Goal: Navigation & Orientation: Find specific page/section

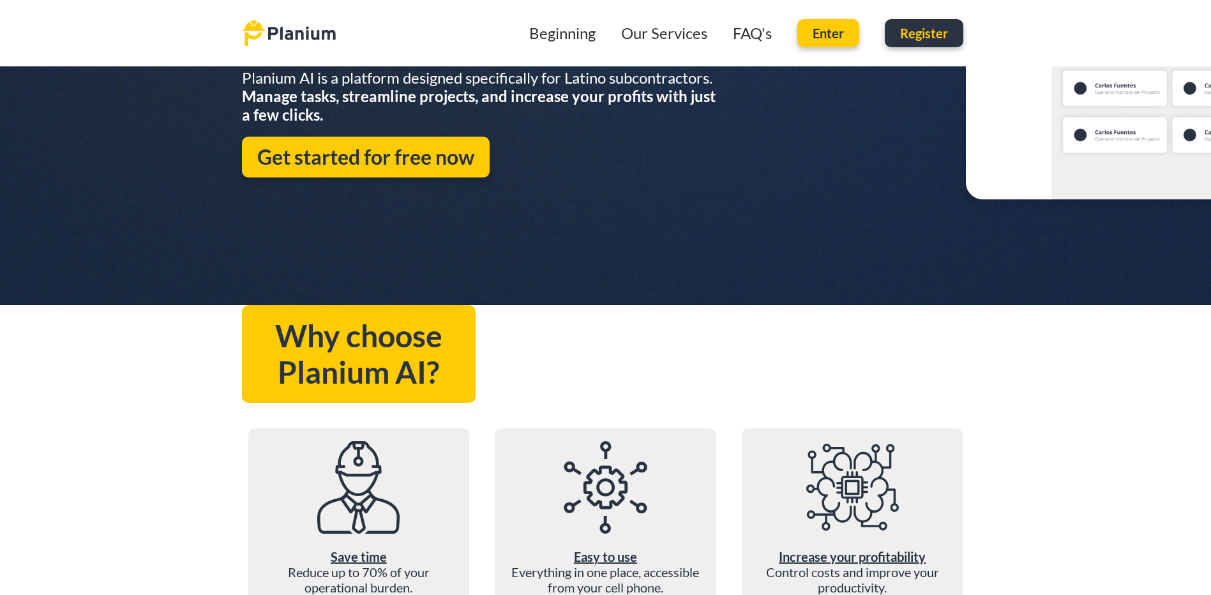
scroll to position [383, 0]
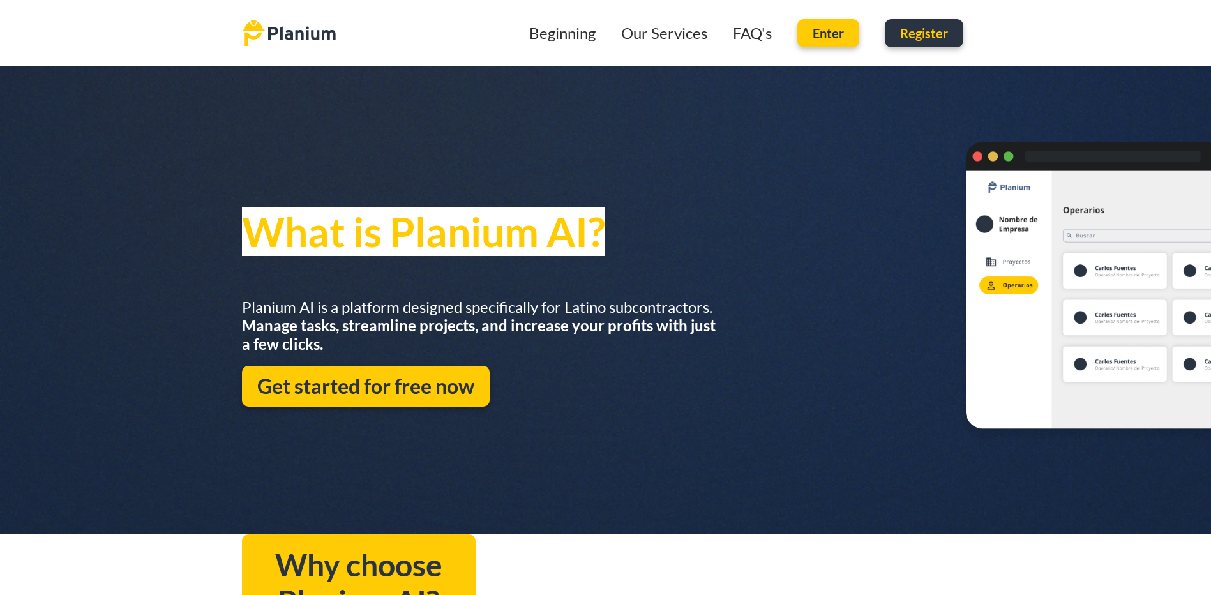
click at [633, 28] on link "Our Services" at bounding box center [664, 33] width 86 height 19
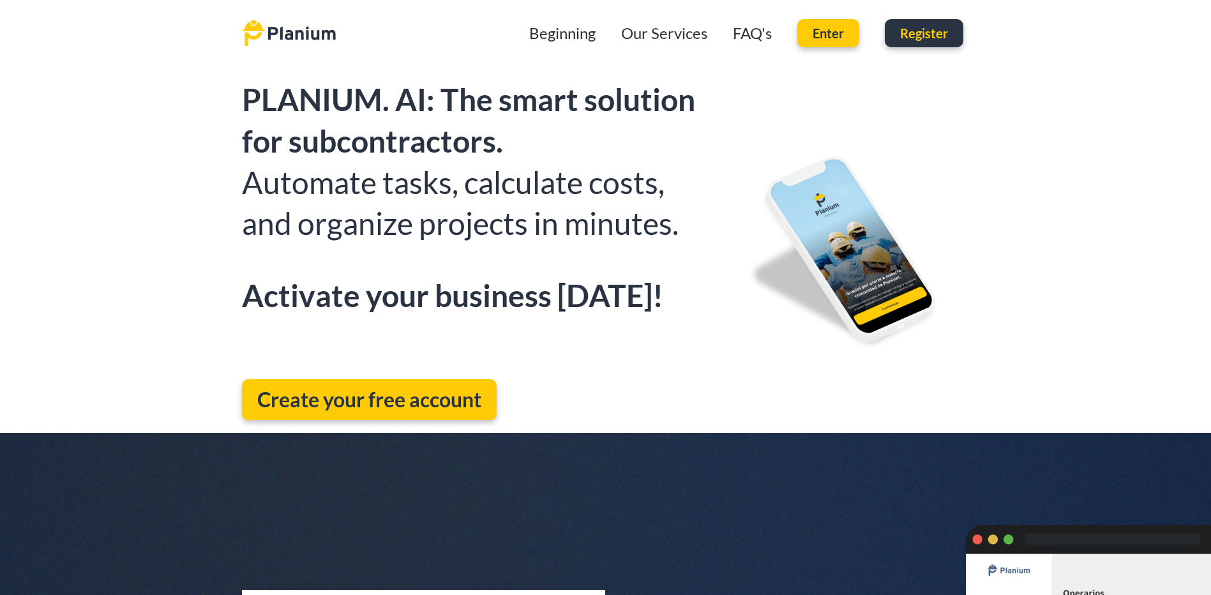
click at [546, 37] on link "Beginning" at bounding box center [562, 33] width 66 height 19
click at [562, 45] on div "Beginning Our Services FAQ's Enter Register" at bounding box center [658, 33] width 621 height 41
click at [565, 34] on link "Beginning" at bounding box center [562, 33] width 66 height 19
click at [742, 32] on link "FAQ's" at bounding box center [752, 33] width 39 height 19
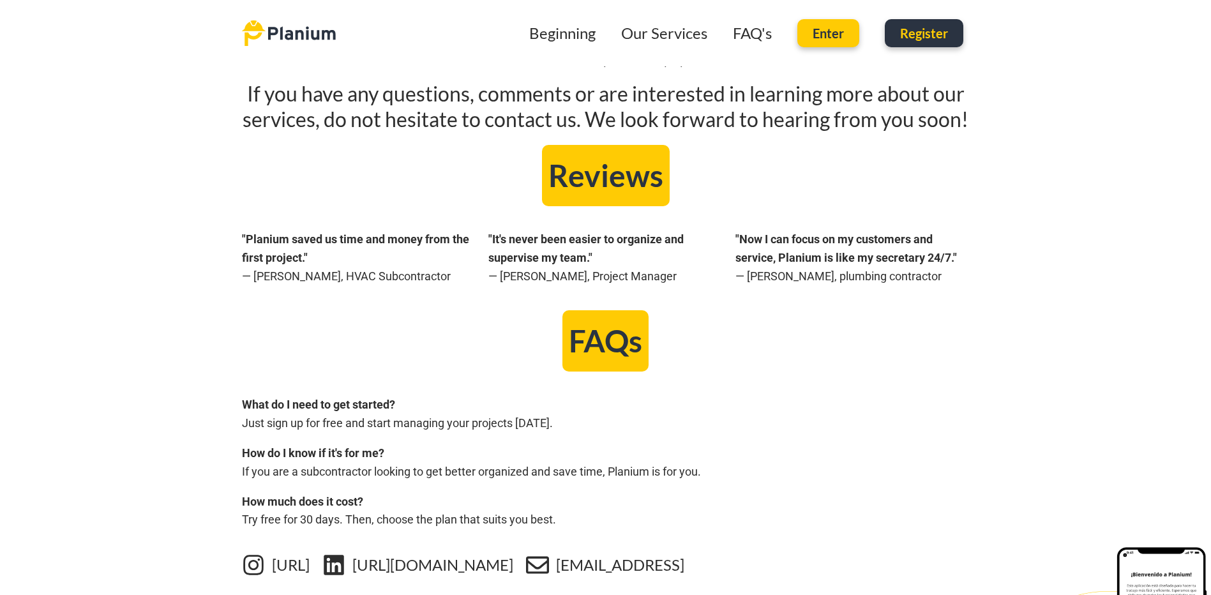
scroll to position [1981, 0]
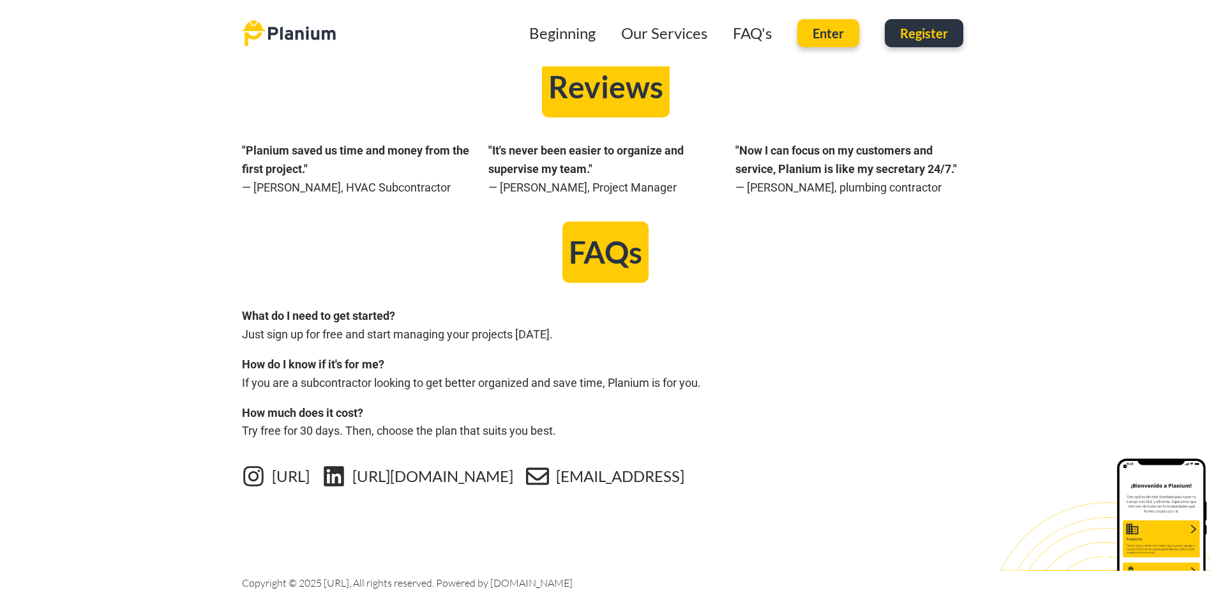
click at [430, 475] on link "[URL][DOMAIN_NAME]" at bounding box center [432, 476] width 161 height 19
click at [491, 484] on link "[URL][DOMAIN_NAME]" at bounding box center [432, 476] width 161 height 19
click at [627, 80] on h2 "Reviews" at bounding box center [605, 87] width 115 height 36
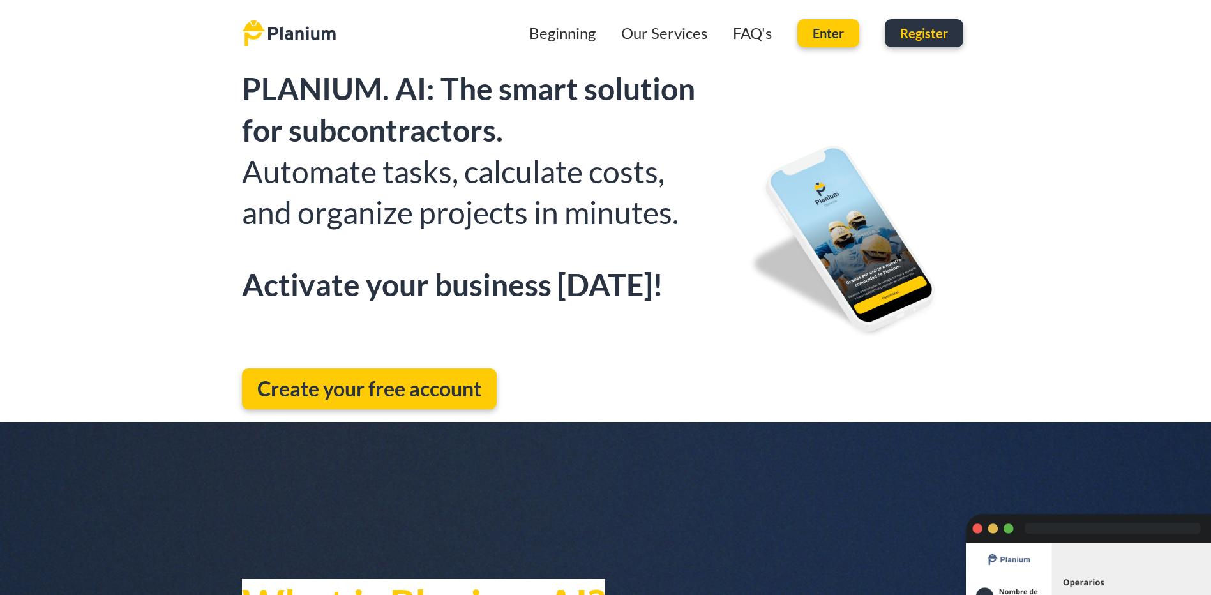
scroll to position [0, 0]
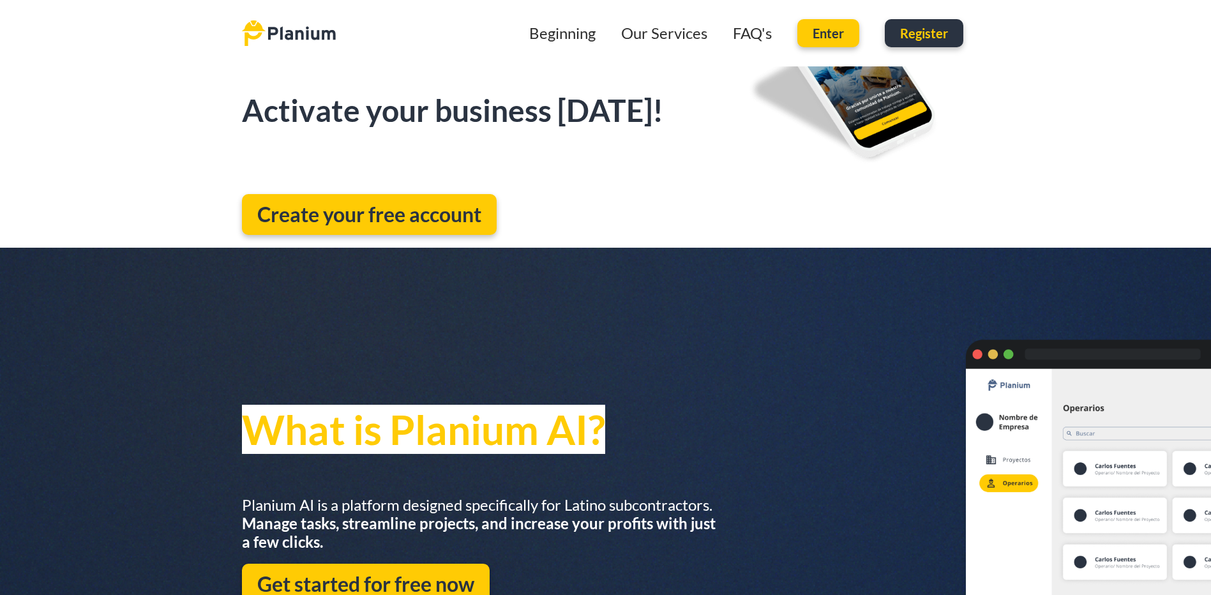
scroll to position [383, 0]
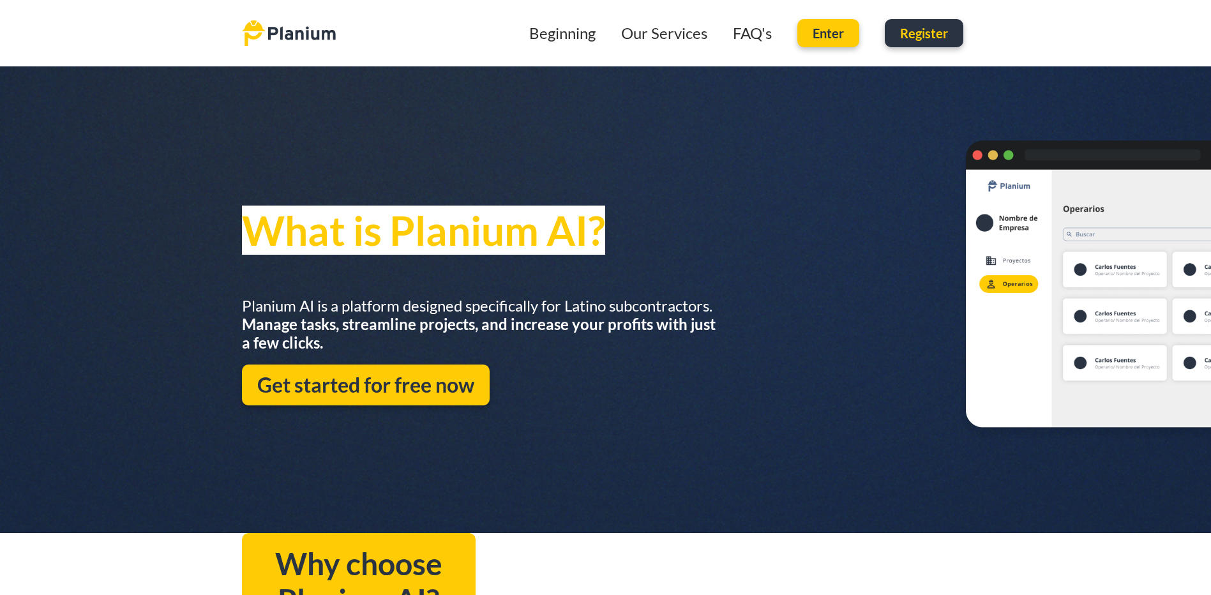
scroll to position [383, 0]
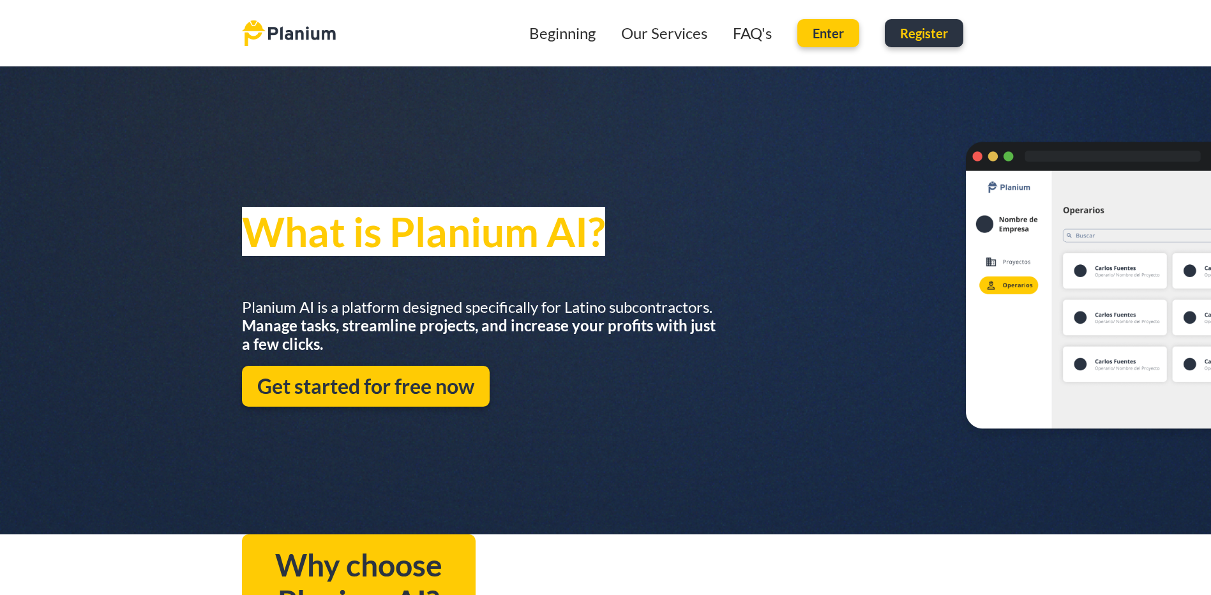
click at [1077, 350] on div "What is Planium AI? Planium AI is a platform designed specifically for Latino s…" at bounding box center [605, 292] width 1211 height 484
drag, startPoint x: 1071, startPoint y: 350, endPoint x: 911, endPoint y: 350, distance: 159.5
click at [912, 350] on div "What is Planium AI? Planium AI is a platform designed specifically for Latino s…" at bounding box center [605, 292] width 1211 height 484
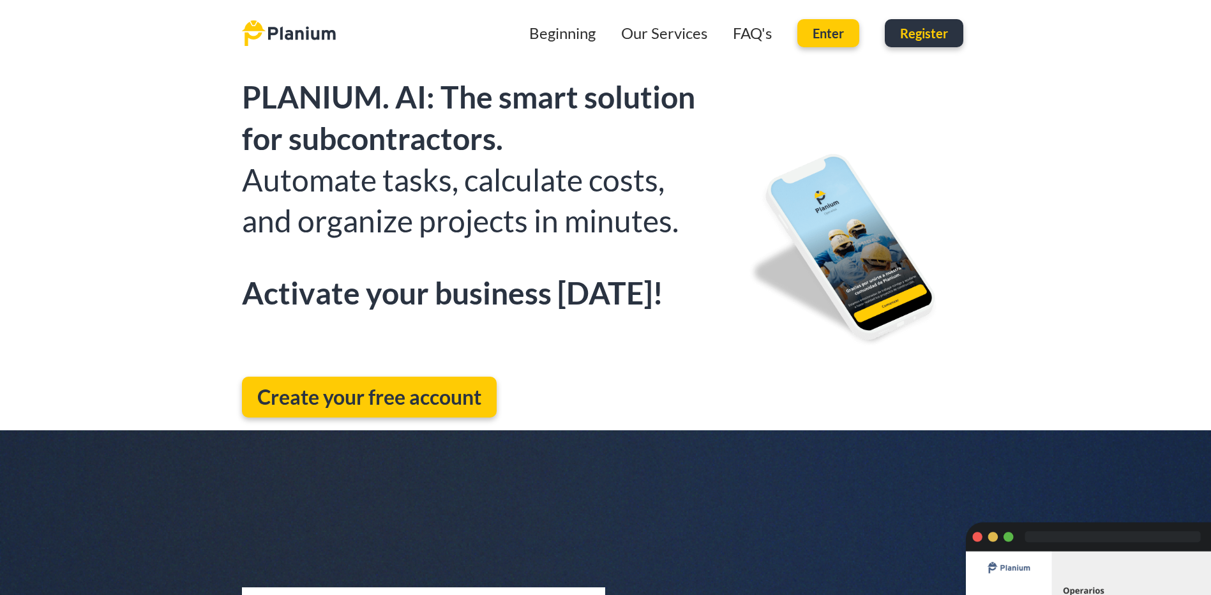
scroll to position [0, 0]
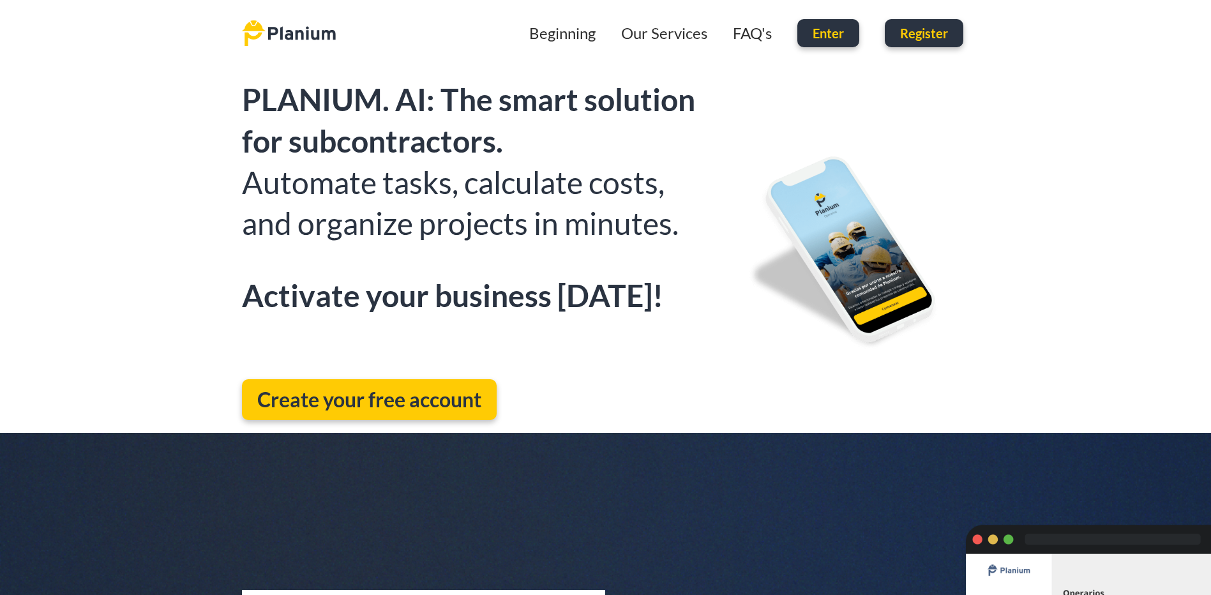
click at [843, 29] on span "Enter" at bounding box center [827, 33] width 31 height 13
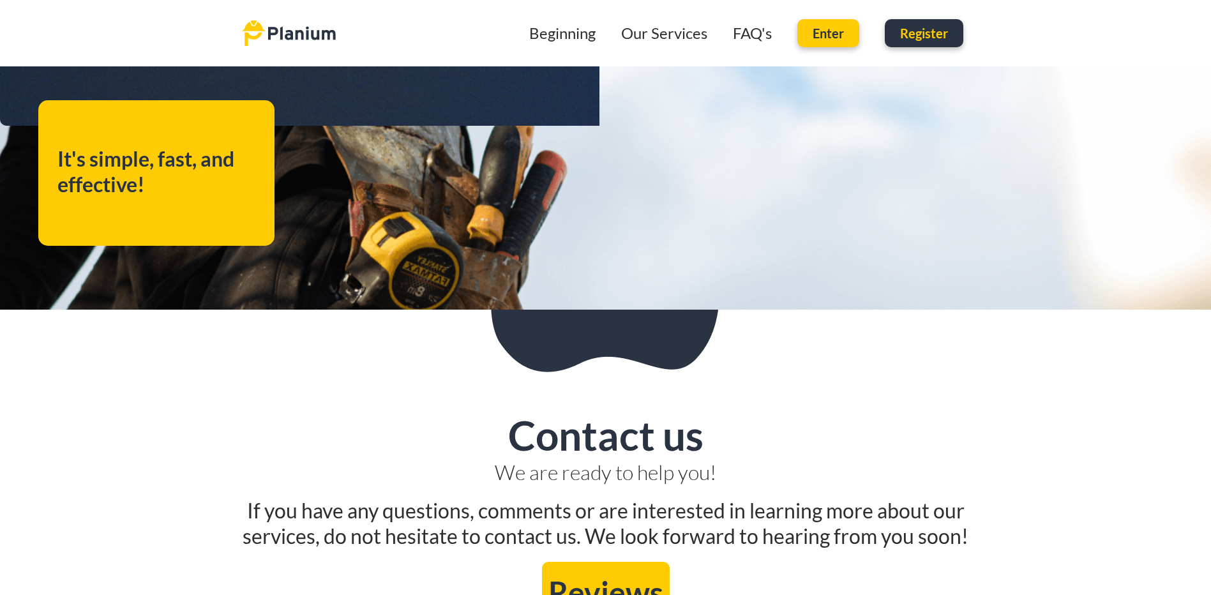
scroll to position [1279, 0]
